Goal: Check status

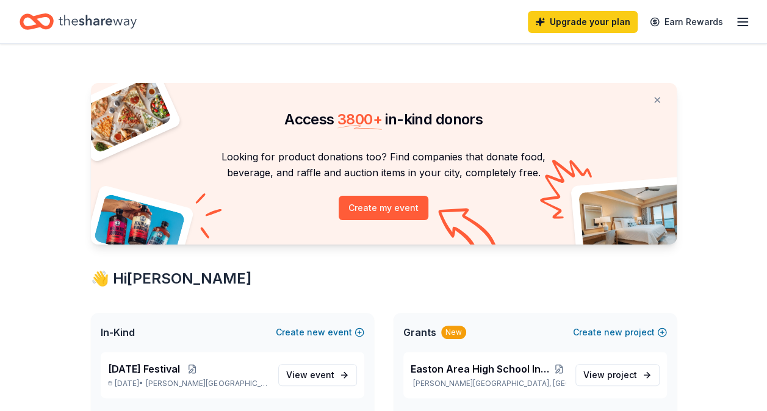
click at [125, 23] on icon "Home" at bounding box center [98, 21] width 78 height 25
click at [111, 24] on icon "Home" at bounding box center [98, 21] width 78 height 25
click at [110, 24] on icon "Home" at bounding box center [98, 21] width 78 height 13
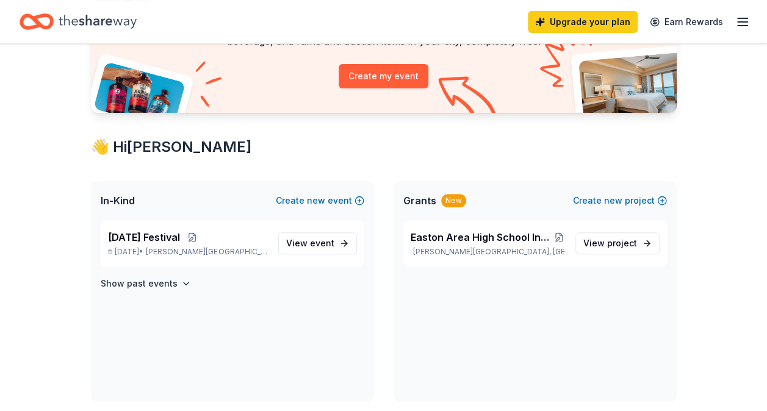
scroll to position [183, 0]
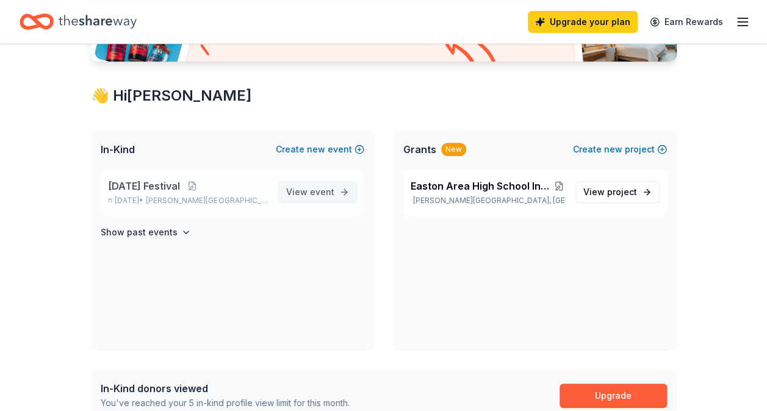
click at [305, 190] on span "View event" at bounding box center [310, 192] width 48 height 15
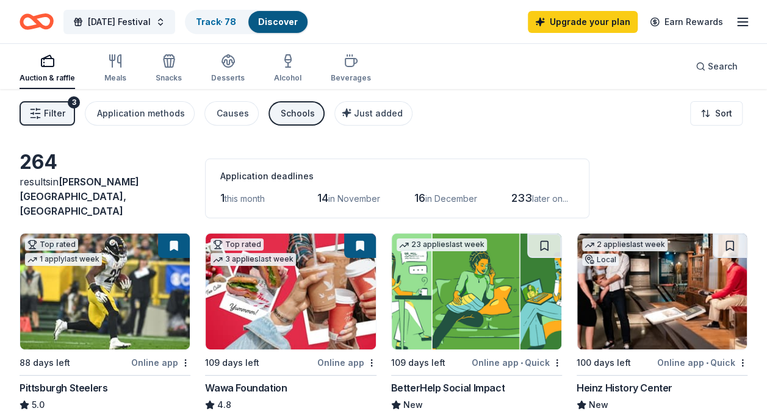
click at [57, 112] on span "Filter" at bounding box center [54, 113] width 21 height 15
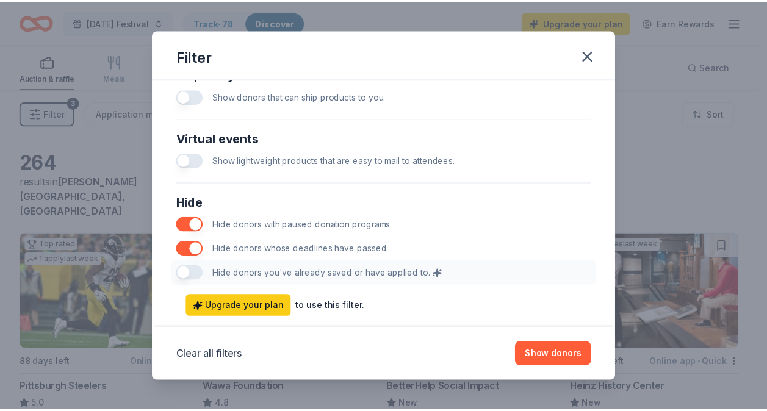
scroll to position [610, 0]
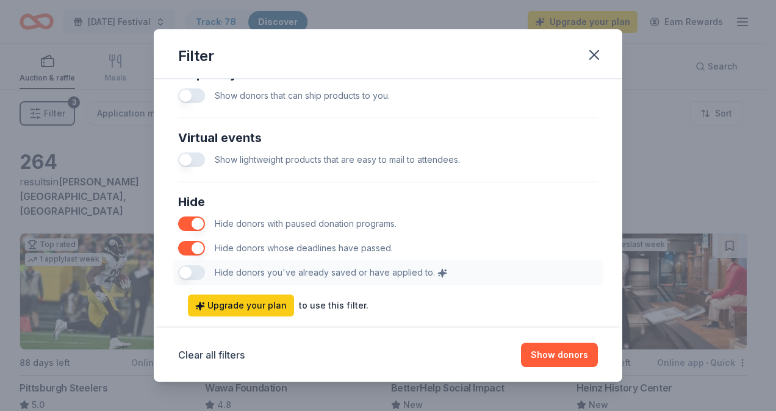
click at [204, 220] on div "Hide donors with paused donation programs." at bounding box center [388, 224] width 420 height 24
click at [203, 220] on button "button" at bounding box center [191, 224] width 27 height 15
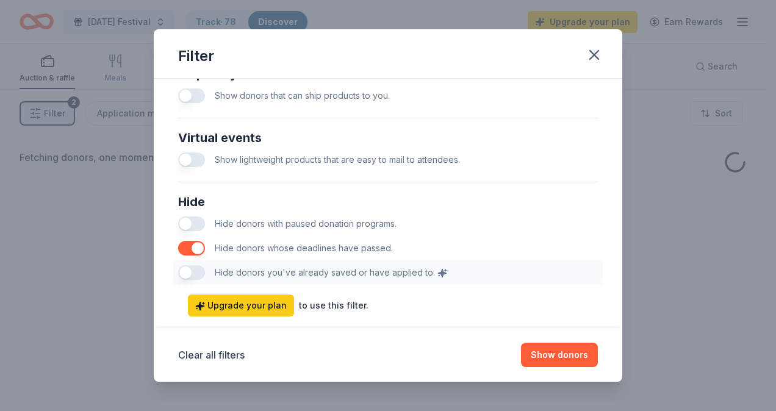
click at [186, 221] on button "button" at bounding box center [191, 224] width 27 height 15
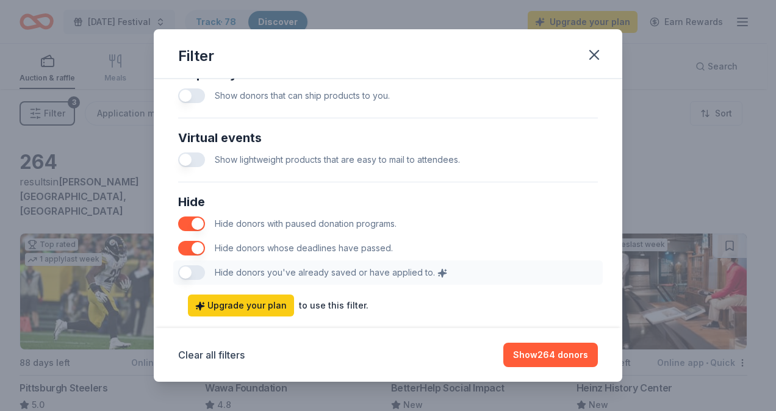
click at [185, 270] on div "Hide Hide donors with paused donation programs. Hide donors whose deadlines hav…" at bounding box center [388, 238] width 430 height 103
click at [193, 276] on div "Hide Hide donors with paused donation programs. Hide donors whose deadlines hav…" at bounding box center [388, 238] width 430 height 103
click at [554, 359] on button "Show 264 donors" at bounding box center [550, 355] width 95 height 24
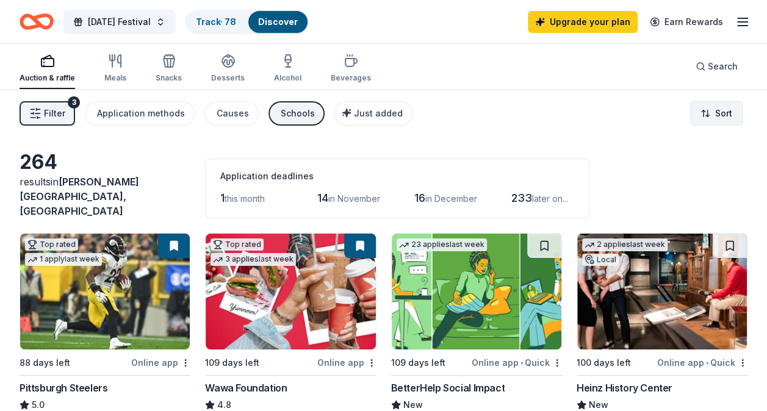
click at [708, 112] on html "[DATE] Festival Track · 78 Discover Upgrade your plan Earn Rewards Auction & ra…" at bounding box center [383, 205] width 767 height 411
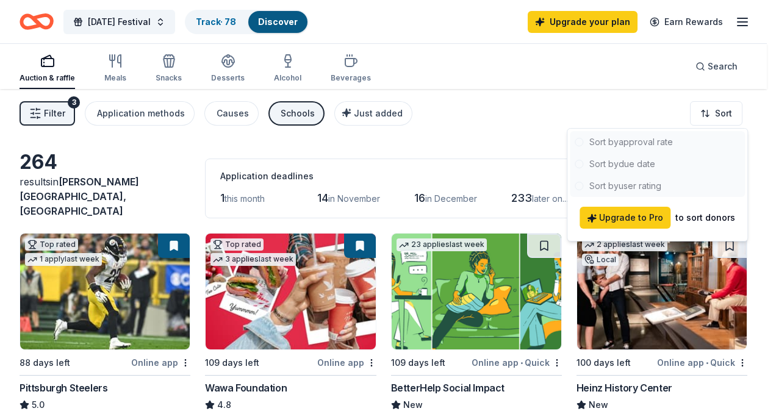
click at [524, 109] on html "[DATE] Festival Track · 78 Discover Upgrade your plan Earn Rewards Auction & ra…" at bounding box center [388, 205] width 776 height 411
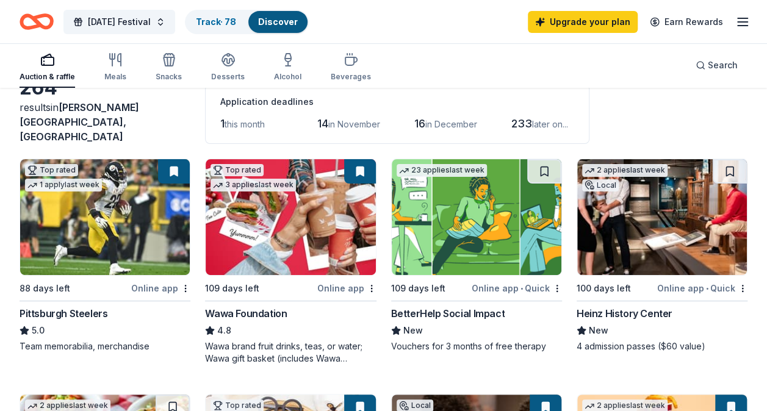
scroll to position [61, 0]
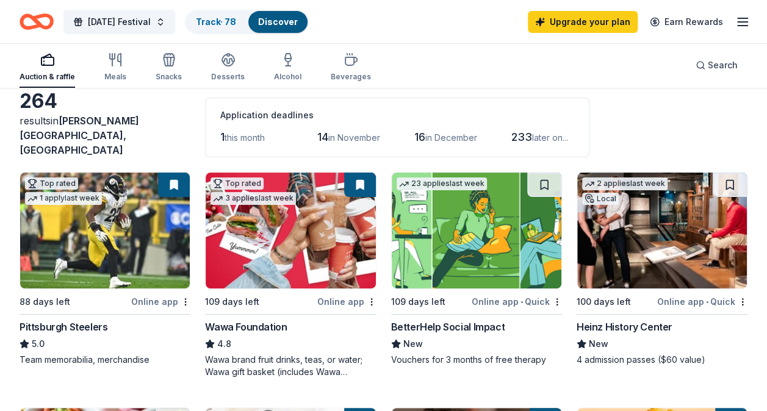
click at [742, 21] on icon "button" at bounding box center [742, 22] width 15 height 15
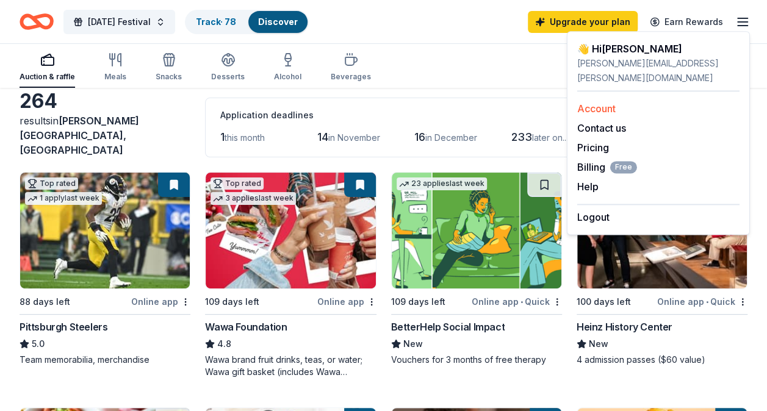
click at [591, 103] on link "Account" at bounding box center [596, 109] width 38 height 12
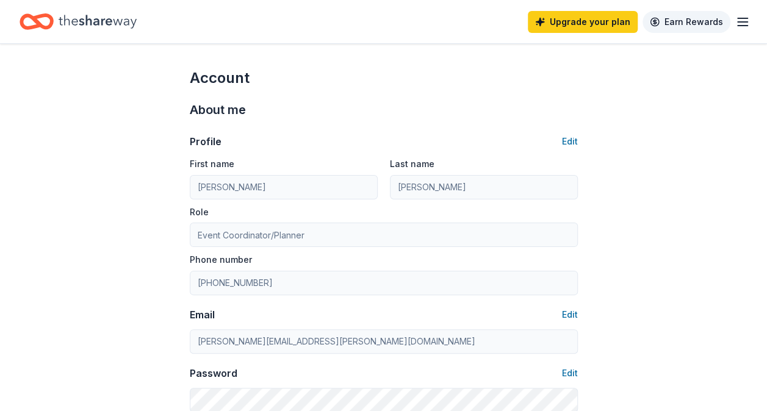
drag, startPoint x: 740, startPoint y: 16, endPoint x: 729, endPoint y: 16, distance: 11.0
click at [736, 18] on icon "button" at bounding box center [742, 22] width 15 height 15
click at [88, 20] on icon "Home" at bounding box center [98, 21] width 78 height 13
click at [745, 18] on line "button" at bounding box center [743, 18] width 10 height 0
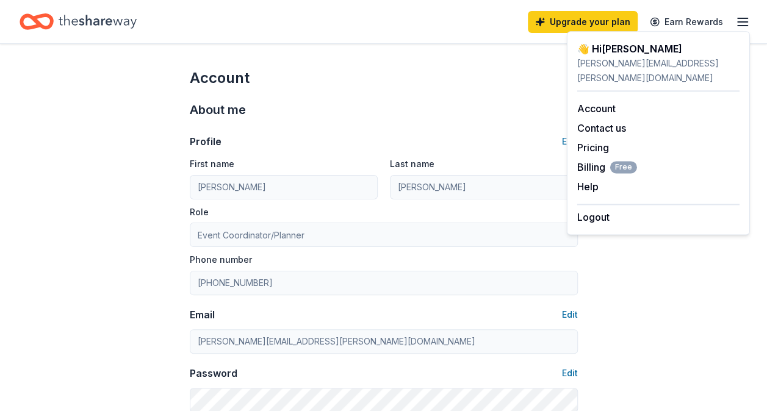
click at [117, 21] on icon "Home" at bounding box center [98, 21] width 78 height 13
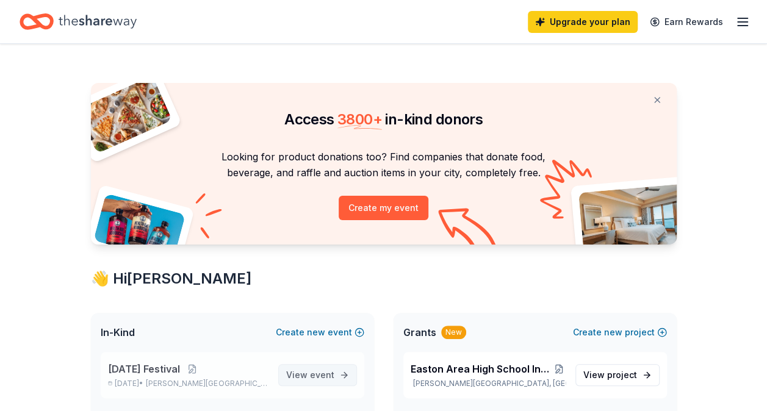
click at [327, 377] on span "event" at bounding box center [322, 375] width 24 height 10
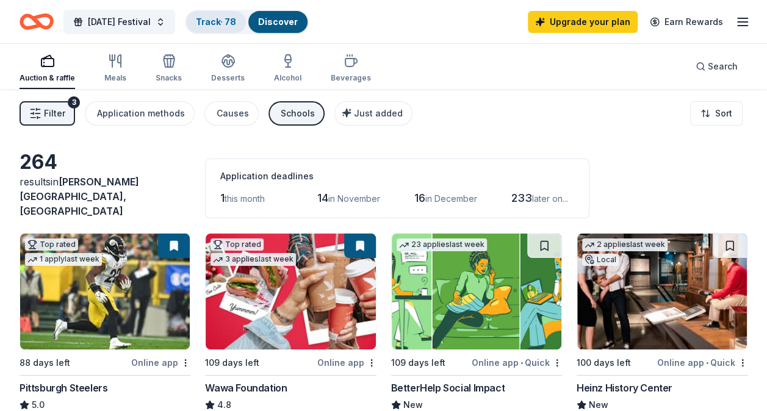
click at [236, 24] on link "Track · 78" at bounding box center [216, 21] width 40 height 10
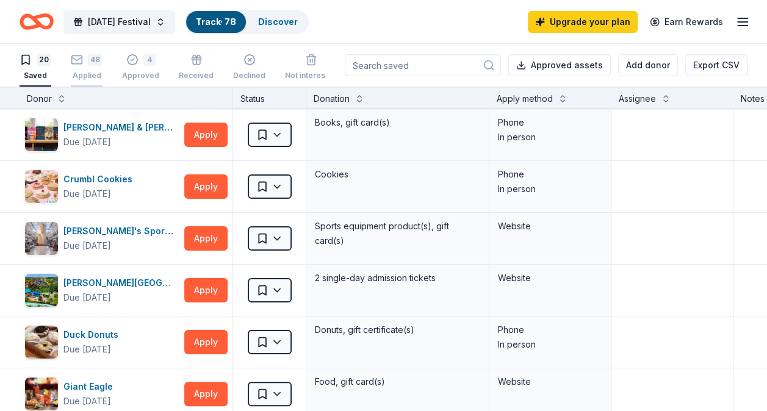
click at [82, 70] on div "48 Applied" at bounding box center [87, 67] width 32 height 27
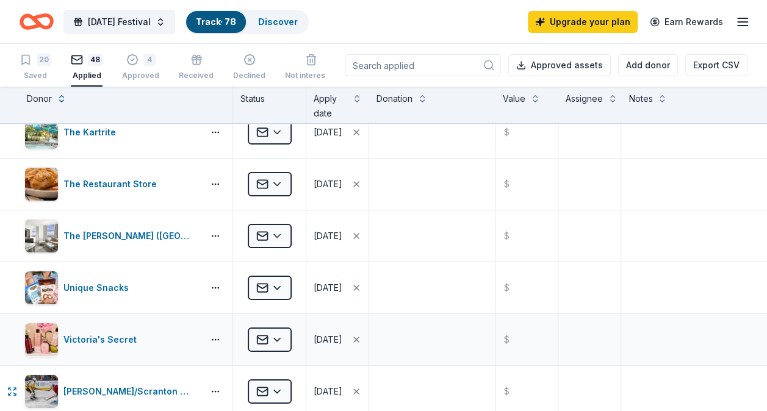
scroll to position [2197, 0]
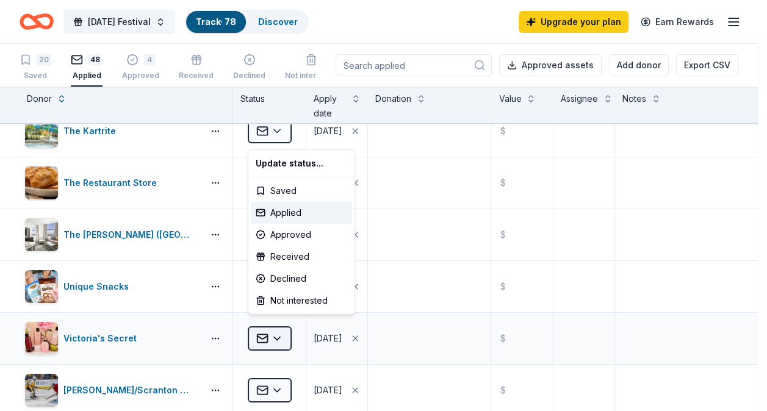
click at [285, 325] on html "[DATE] Festival Track · 78 Discover Upgrade your plan Earn Rewards 20 Saved 48 …" at bounding box center [383, 205] width 767 height 411
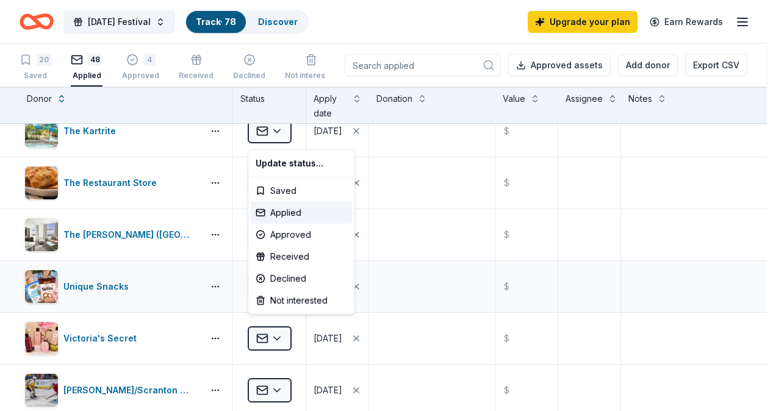
drag, startPoint x: 201, startPoint y: 264, endPoint x: 216, endPoint y: 264, distance: 14.6
click at [201, 264] on html "[DATE] Festival Track · 78 Discover Upgrade your plan Earn Rewards 20 Saved 48 …" at bounding box center [388, 205] width 776 height 411
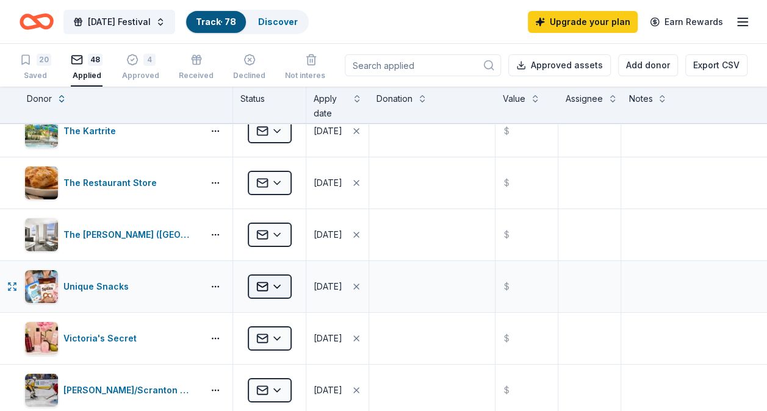
click at [288, 278] on html "[DATE] Festival Track · 78 Discover Upgrade your plan Earn Rewards 20 Saved 48 …" at bounding box center [383, 205] width 767 height 411
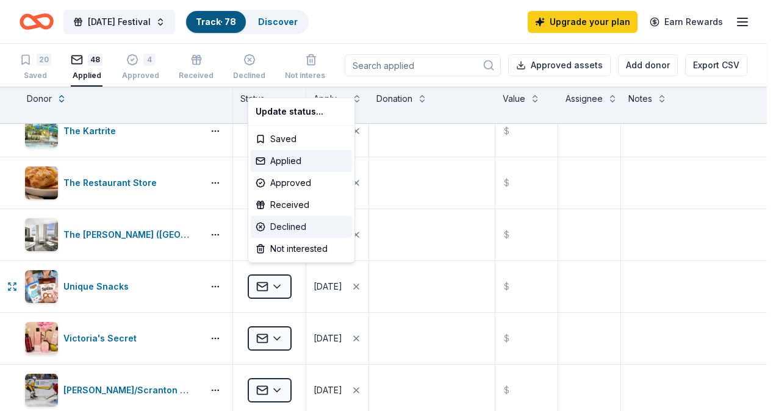
click at [283, 225] on div "Declined" at bounding box center [301, 227] width 101 height 22
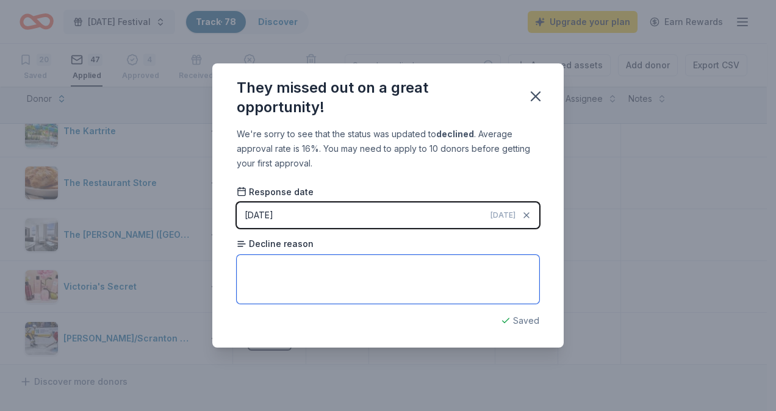
click at [299, 280] on textarea at bounding box center [388, 279] width 303 height 49
type textarea "Only local pick ups in [GEOGRAPHIC_DATA]"
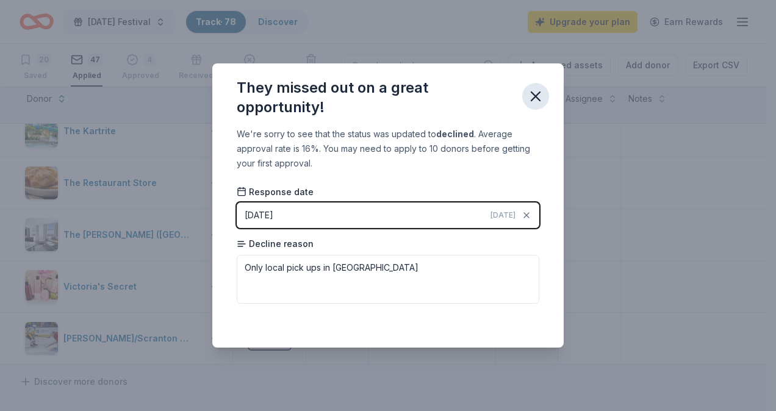
click at [540, 93] on icon "button" at bounding box center [536, 96] width 9 height 9
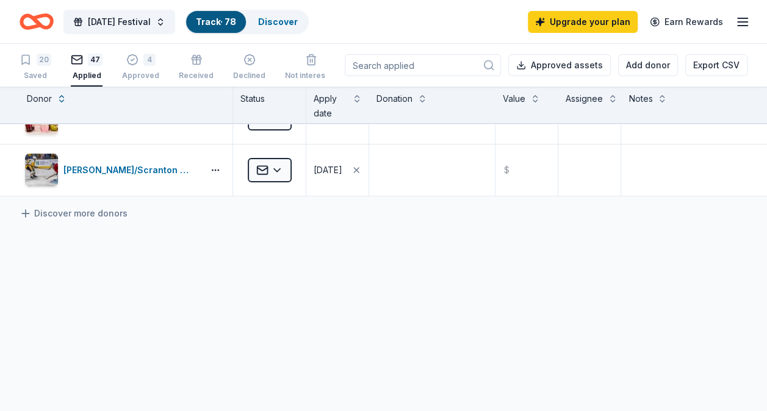
scroll to position [2369, 0]
